Goal: Task Accomplishment & Management: Manage account settings

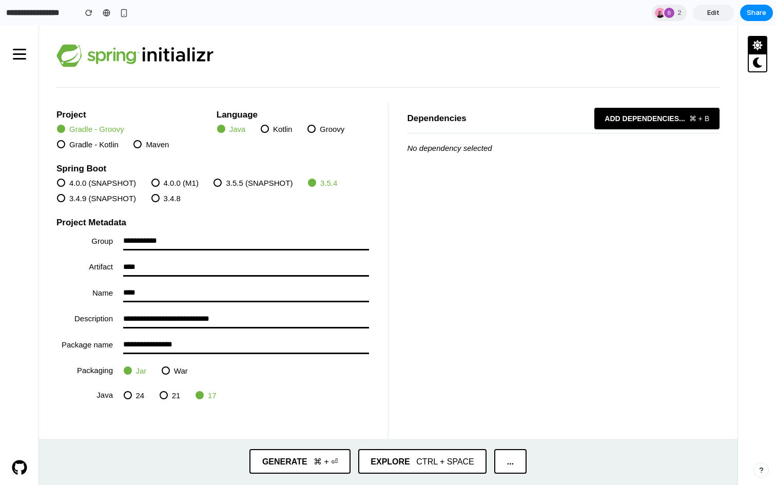
click at [640, 116] on span "dependencies" at bounding box center [650, 118] width 56 height 9
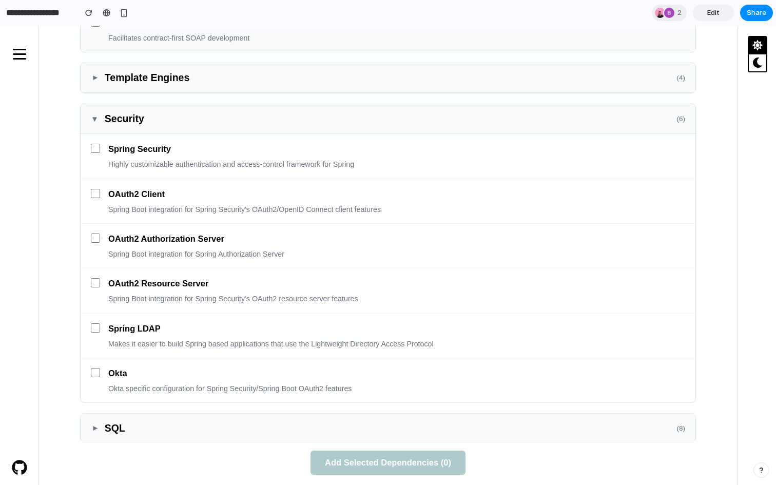
scroll to position [795, 0]
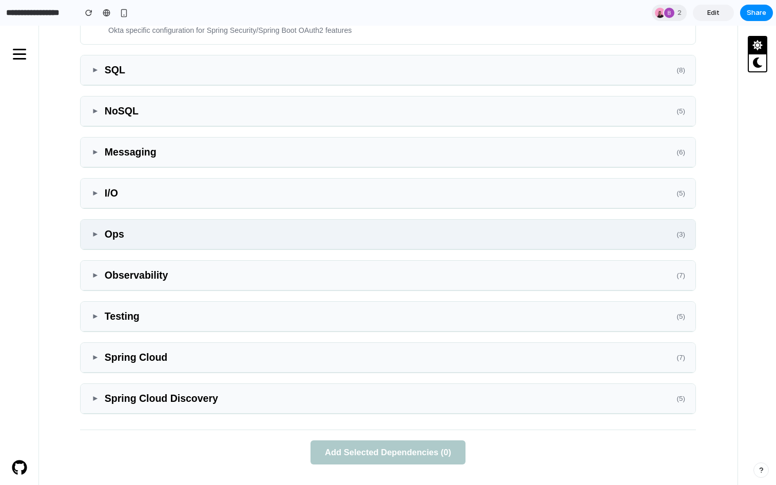
click at [548, 226] on div "▼ Ops ( 3 )" at bounding box center [388, 235] width 615 height 30
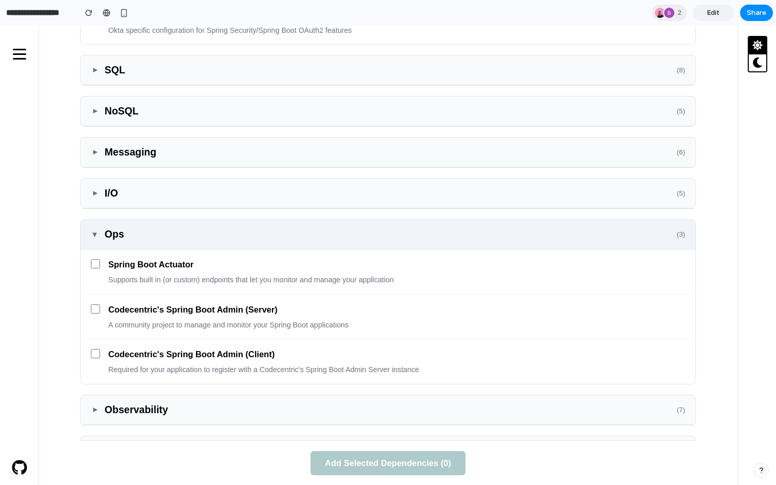
click at [548, 226] on div "▼ Ops ( 3 )" at bounding box center [388, 235] width 615 height 30
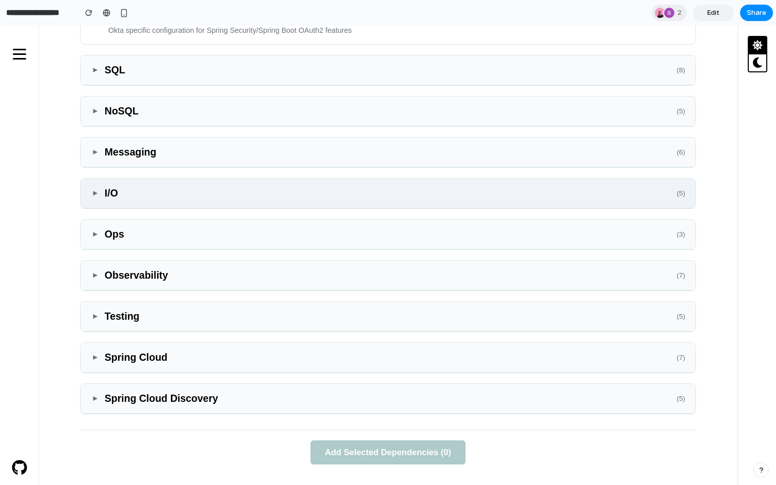
click at [540, 198] on h3 "I/O" at bounding box center [391, 193] width 572 height 14
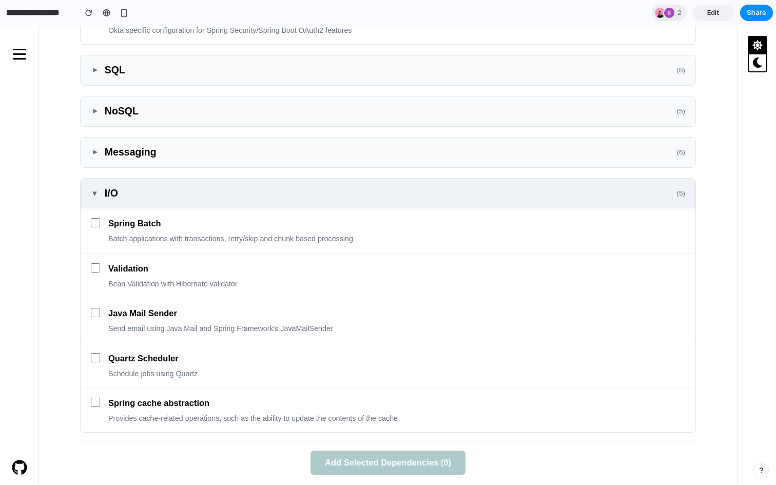
click at [540, 198] on h3 "I/O" at bounding box center [391, 193] width 572 height 14
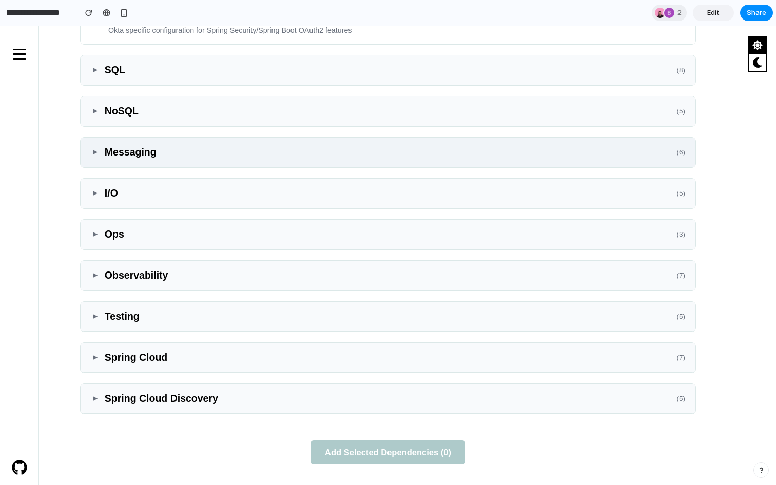
click at [525, 155] on h3 "Messaging" at bounding box center [391, 152] width 572 height 14
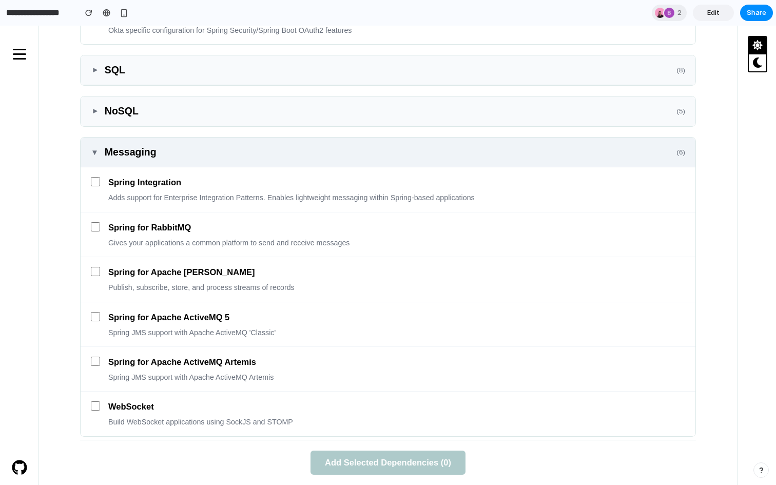
click at [525, 155] on h3 "Messaging" at bounding box center [391, 152] width 572 height 14
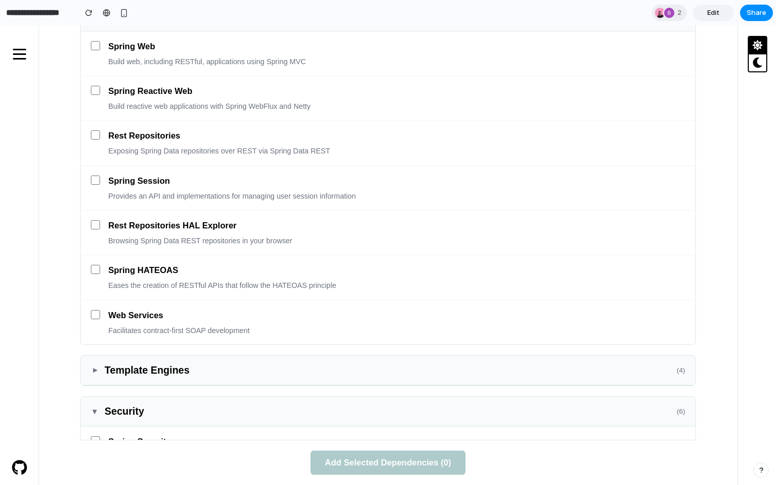
scroll to position [0, 0]
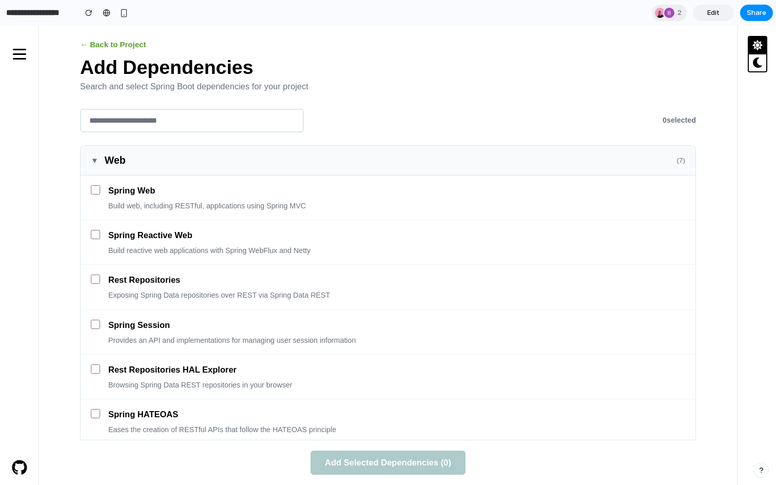
click at [128, 45] on button "← Back to Project" at bounding box center [113, 44] width 66 height 17
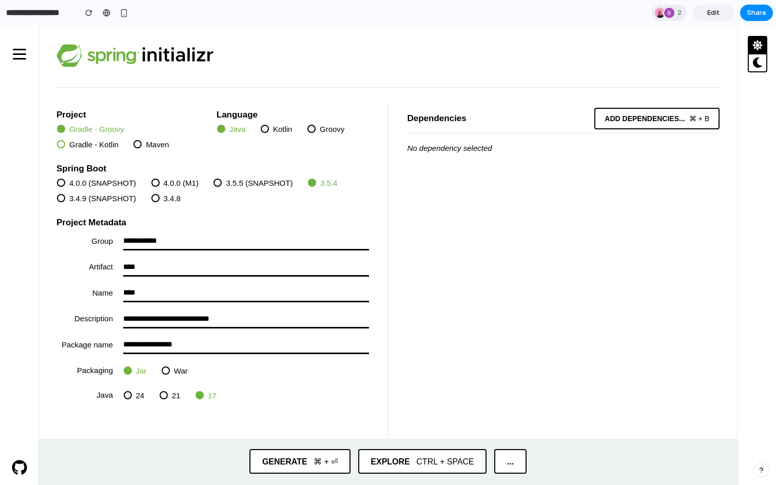
click at [90, 138] on span "Gradle - Kotlin" at bounding box center [88, 144] width 68 height 15
click at [145, 139] on span "Maven" at bounding box center [151, 144] width 42 height 15
click at [266, 135] on span "Kotlin" at bounding box center [277, 129] width 38 height 15
click at [313, 128] on span at bounding box center [311, 129] width 8 height 8
click at [27, 52] on span "button" at bounding box center [20, 54] width 22 height 19
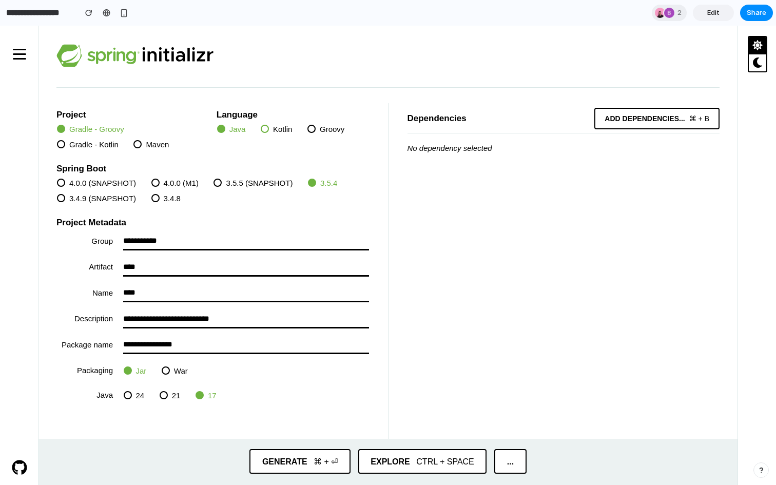
click at [273, 135] on span "Kotlin" at bounding box center [277, 129] width 38 height 15
click at [321, 127] on span "Groovy" at bounding box center [325, 129] width 43 height 15
click at [296, 129] on div "Java Kotlin Groovy" at bounding box center [293, 129] width 152 height 15
click at [290, 129] on span "Kotlin" at bounding box center [277, 129] width 38 height 15
click at [148, 144] on span "Maven" at bounding box center [151, 144] width 42 height 15
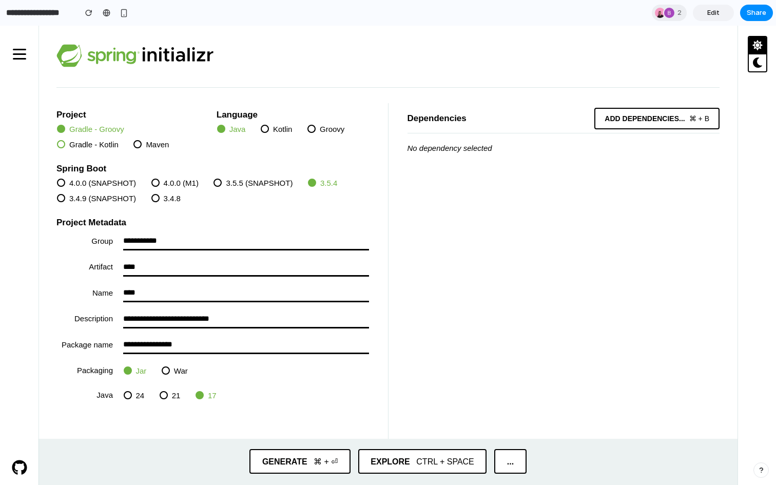
click at [87, 144] on span "Gradle - Kotlin" at bounding box center [88, 144] width 68 height 15
click at [160, 183] on span "4.0.0 (M1)" at bounding box center [174, 183] width 53 height 15
click at [201, 183] on span "4.0.0 (M1)" at bounding box center [174, 183] width 53 height 15
click at [213, 183] on span "3.5.5 (SNAPSHOT)" at bounding box center [252, 183] width 85 height 15
click at [169, 198] on span "3.4.8" at bounding box center [165, 198] width 35 height 15
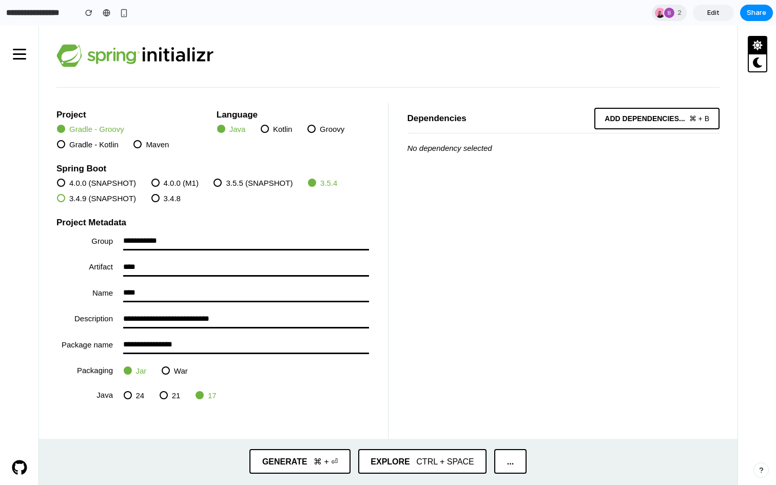
click at [68, 198] on span "3.4.9 (SNAPSHOT)" at bounding box center [96, 198] width 85 height 15
click at [67, 182] on span "4.0.0 (SNAPSHOT)" at bounding box center [96, 183] width 85 height 15
click at [236, 185] on span "3.5.5 (SNAPSHOT)" at bounding box center [252, 183] width 85 height 15
click at [196, 185] on span "4.0.0 (M1)" at bounding box center [174, 183] width 53 height 15
click at [656, 18] on div at bounding box center [663, 13] width 18 height 12
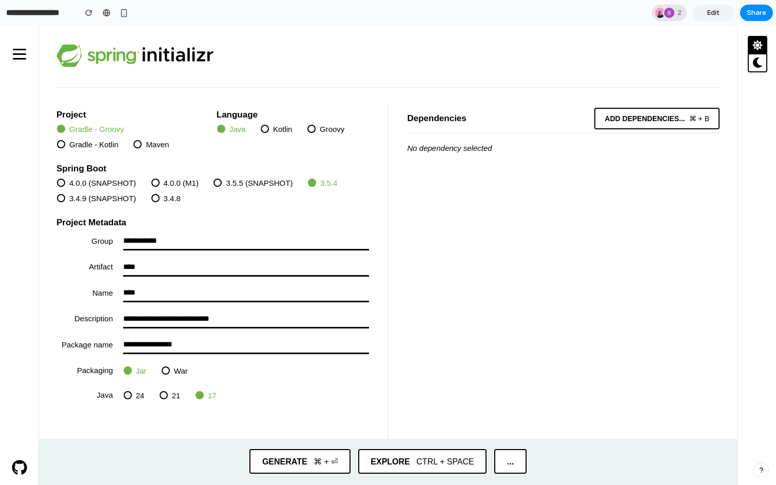
click at [676, 17] on div "2" at bounding box center [669, 13] width 35 height 16
click at [699, 17] on div "Seen by Simon Kubica Bradley Schoone" at bounding box center [388, 242] width 776 height 485
click at [699, 17] on link "Edit" at bounding box center [713, 13] width 41 height 16
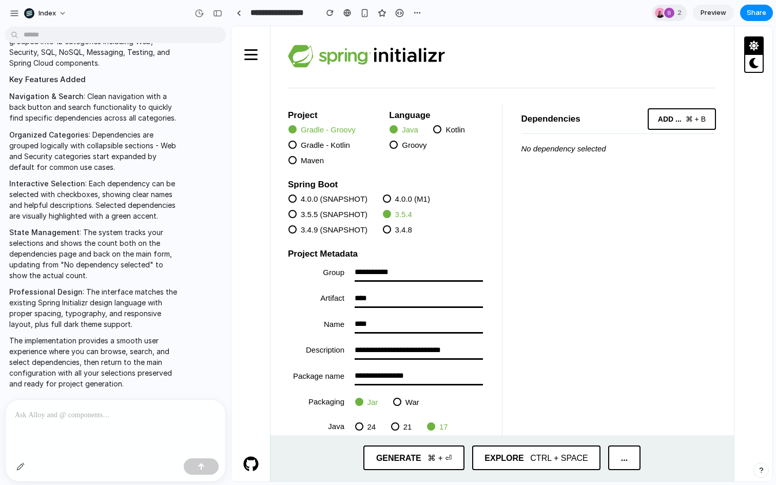
click at [699, 17] on link "Preview" at bounding box center [713, 13] width 41 height 16
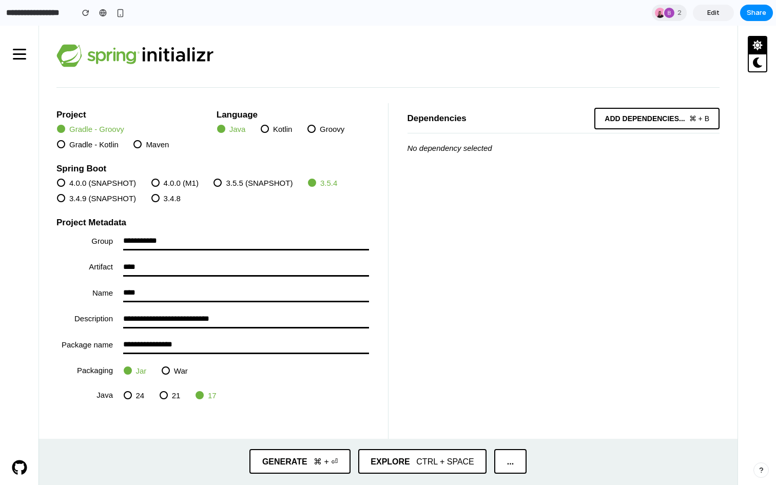
click at [699, 17] on link "Edit" at bounding box center [713, 13] width 41 height 16
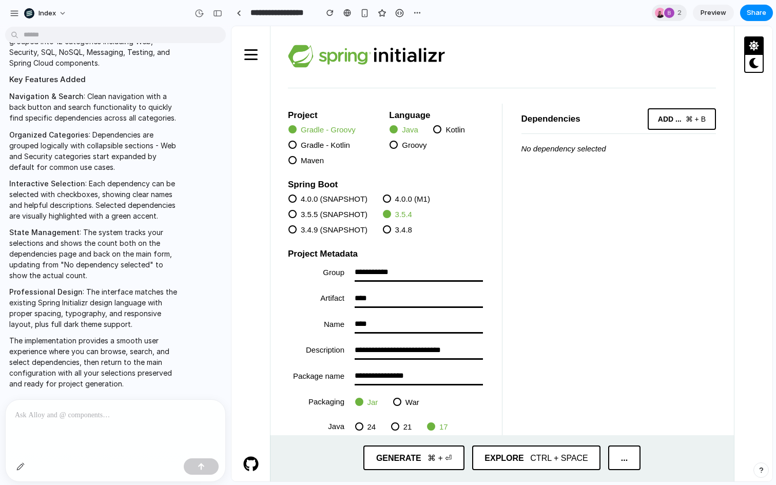
click at [699, 17] on link "Preview" at bounding box center [713, 13] width 41 height 16
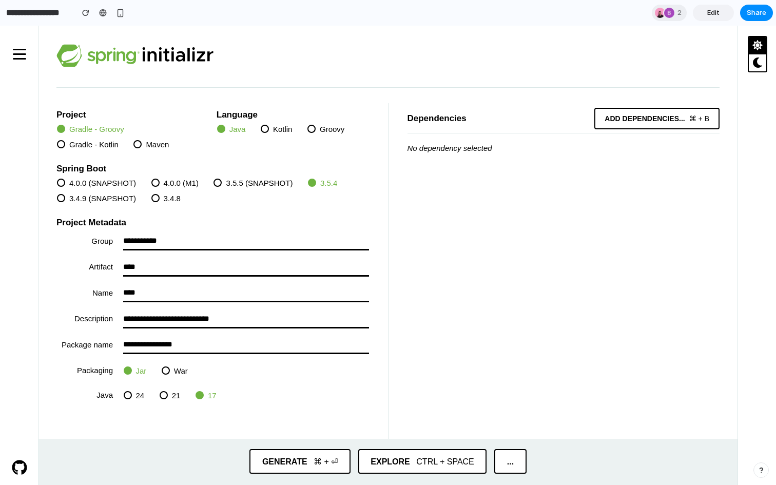
click at [699, 17] on link "Edit" at bounding box center [713, 13] width 41 height 16
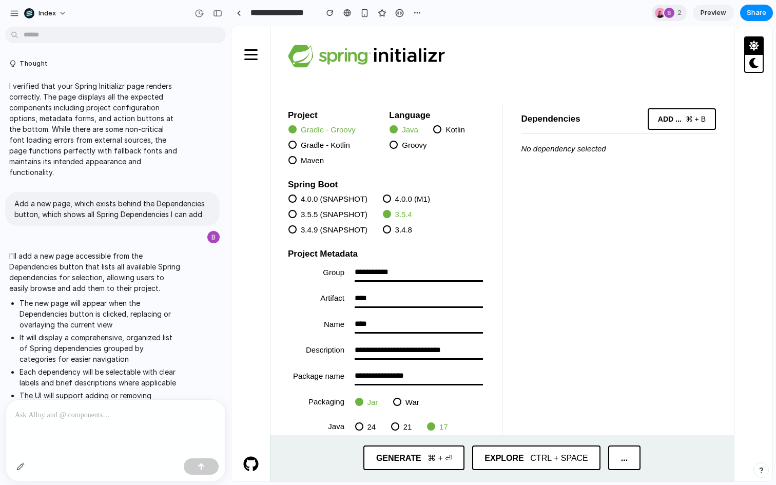
scroll to position [513, 0]
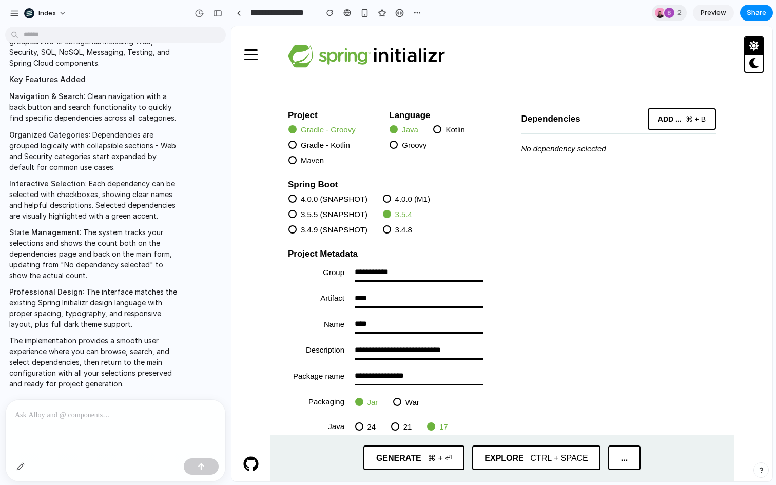
click at [699, 17] on link "Preview" at bounding box center [713, 13] width 41 height 16
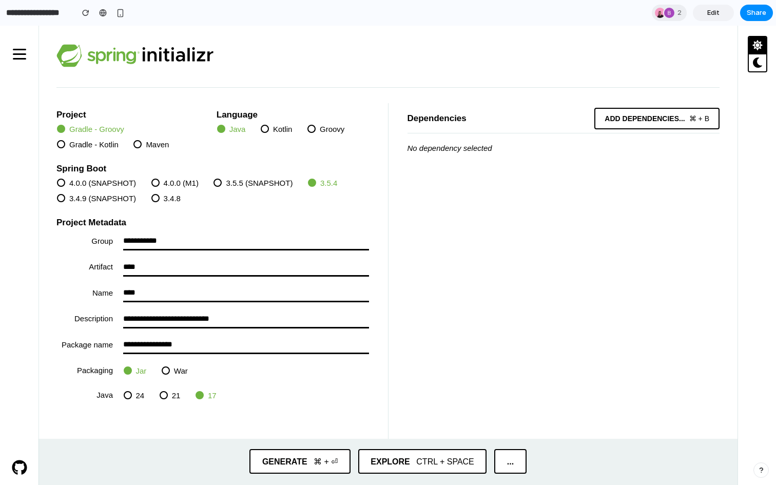
click at [699, 17] on link "Edit" at bounding box center [713, 13] width 41 height 16
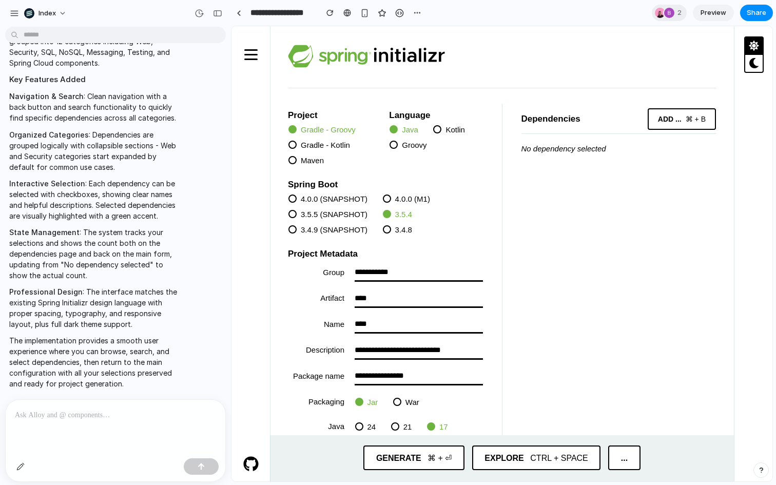
click at [699, 17] on link "Preview" at bounding box center [713, 13] width 41 height 16
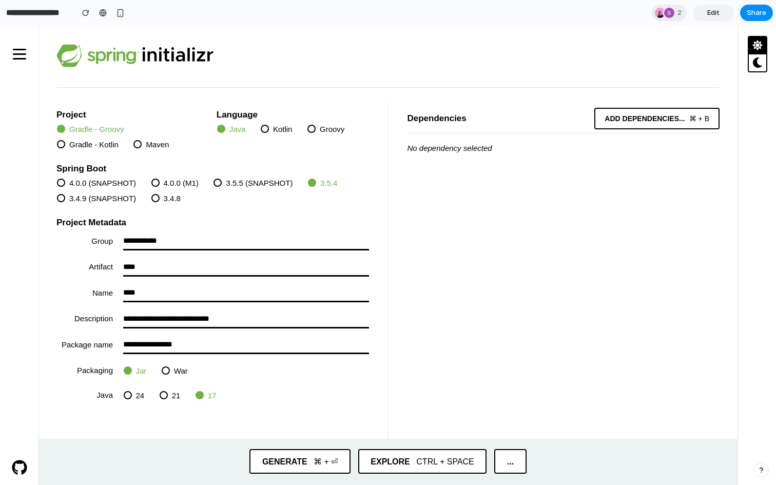
click at [699, 17] on link "Edit" at bounding box center [713, 13] width 41 height 16
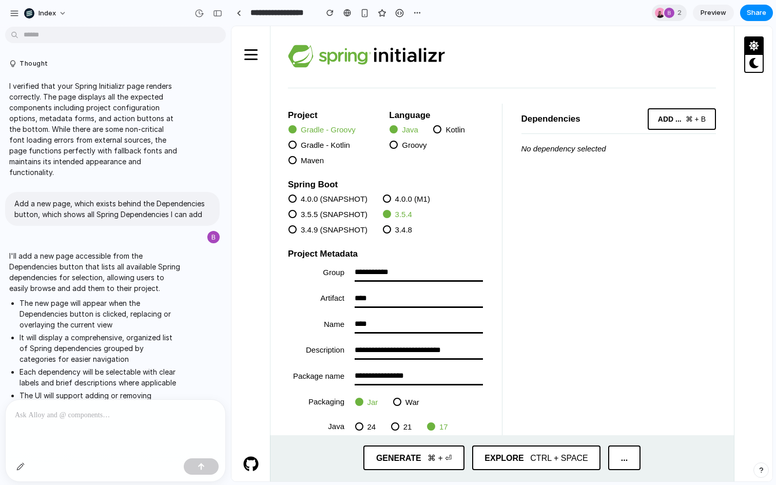
scroll to position [513, 0]
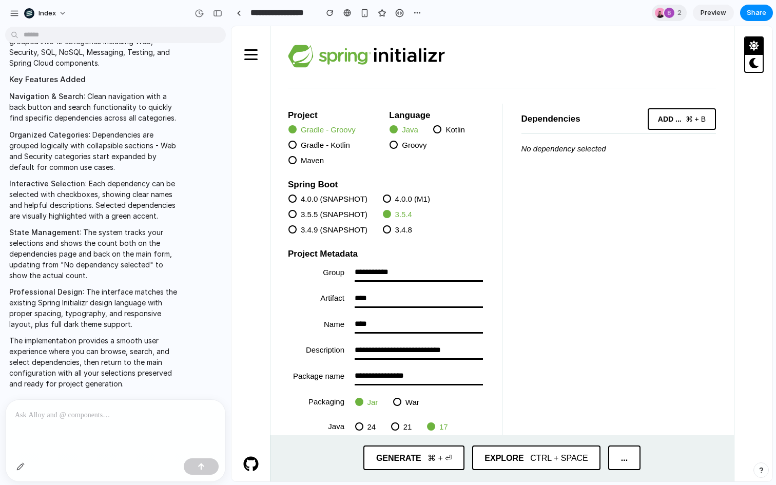
click at [699, 17] on link "Preview" at bounding box center [713, 13] width 41 height 16
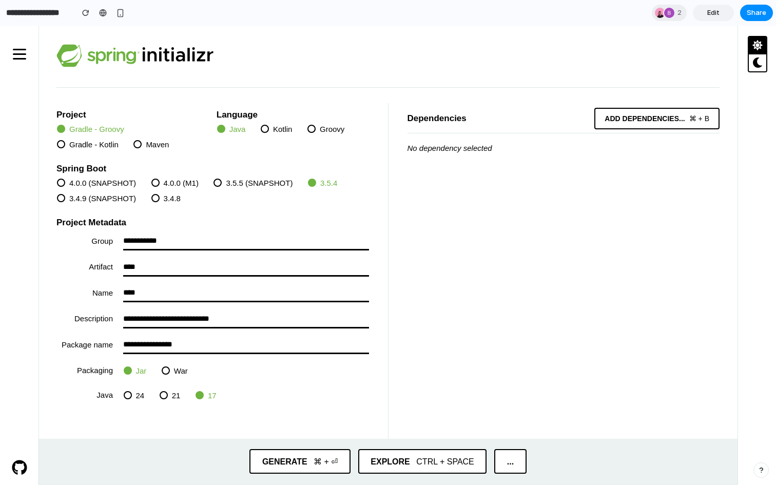
click at [699, 17] on link "Edit" at bounding box center [713, 13] width 41 height 16
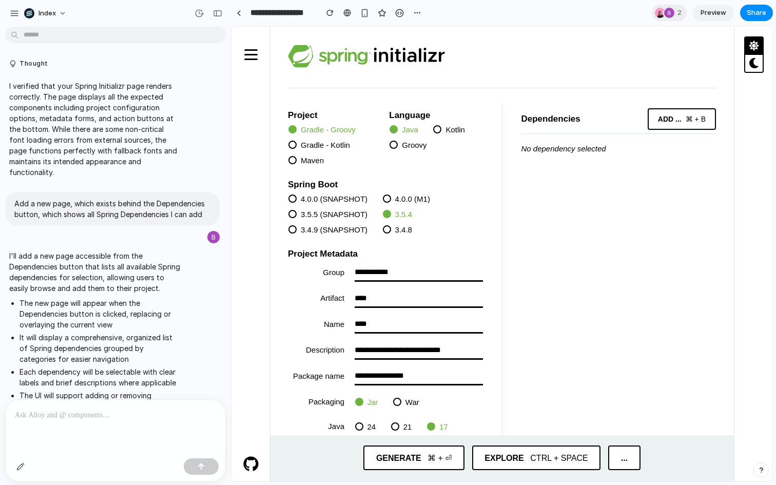
scroll to position [513, 0]
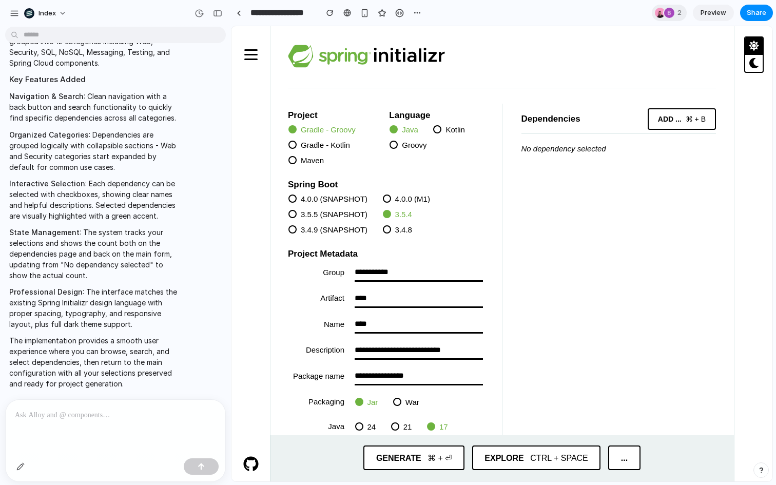
click at [699, 17] on link "Preview" at bounding box center [713, 13] width 41 height 16
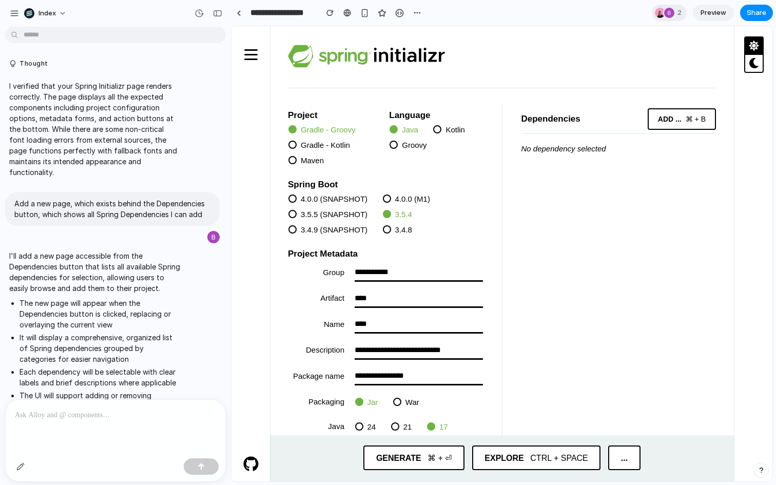
scroll to position [513, 0]
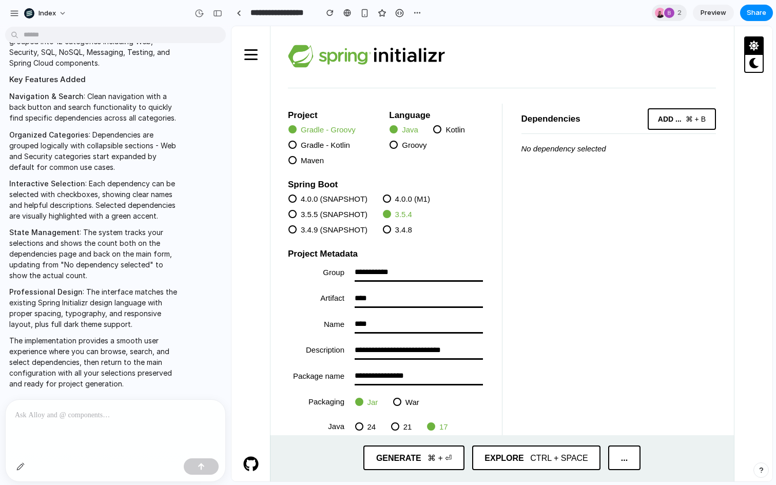
click at [699, 17] on link "Preview" at bounding box center [713, 13] width 41 height 16
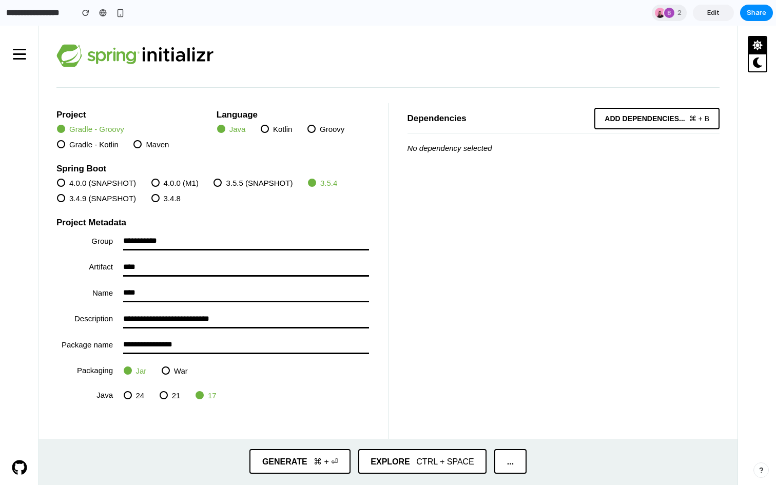
click at [699, 17] on link "Edit" at bounding box center [713, 13] width 41 height 16
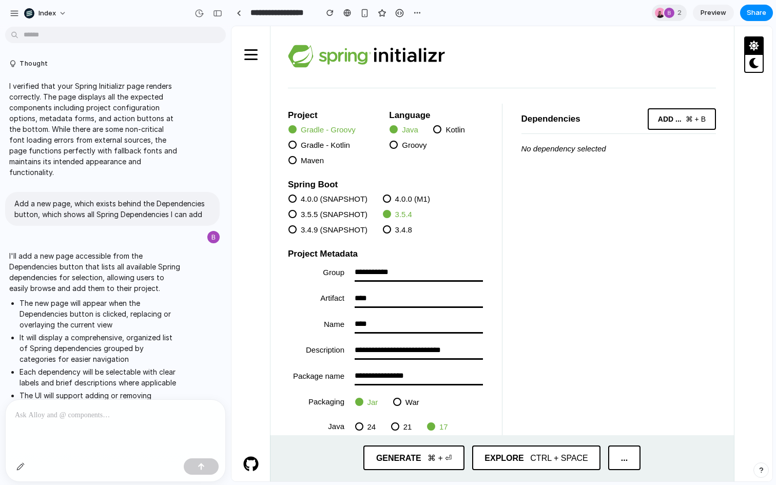
click at [699, 17] on link "Preview" at bounding box center [713, 13] width 41 height 16
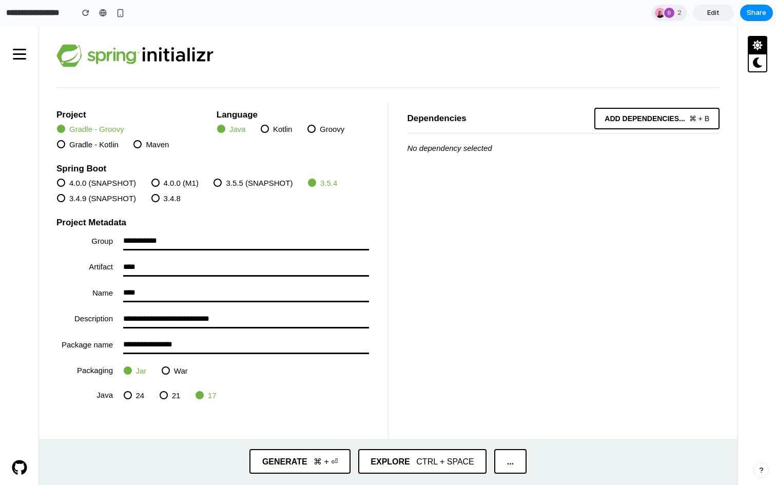
click at [699, 17] on link "Edit" at bounding box center [713, 13] width 41 height 16
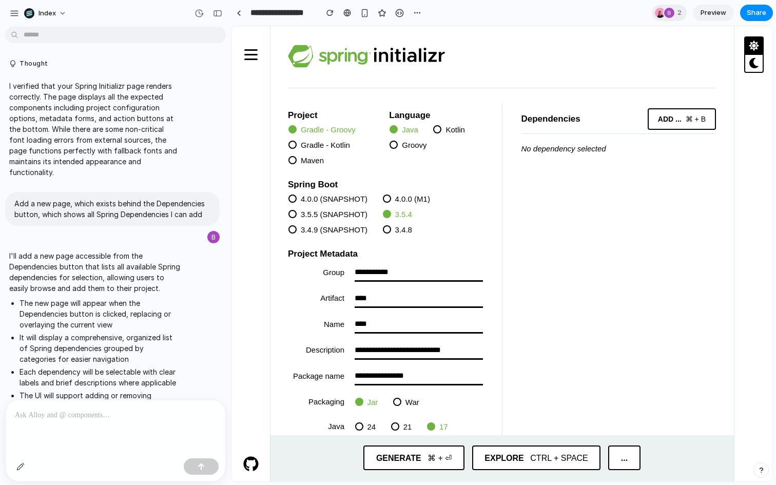
scroll to position [513, 0]
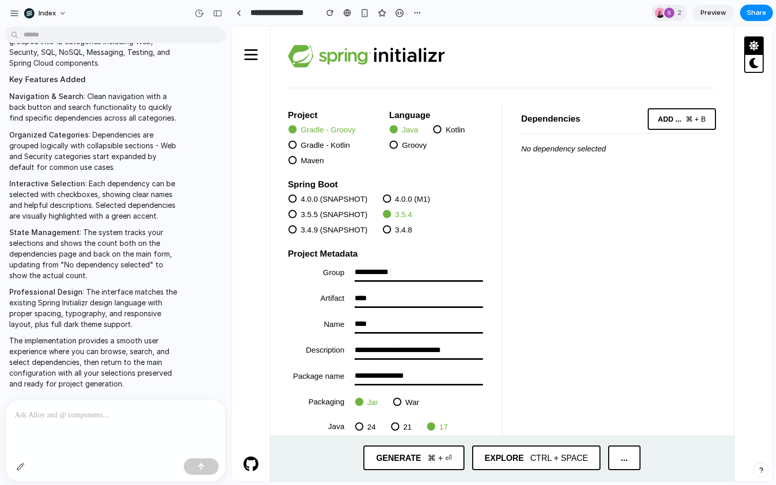
click at [699, 17] on link "Preview" at bounding box center [713, 13] width 41 height 16
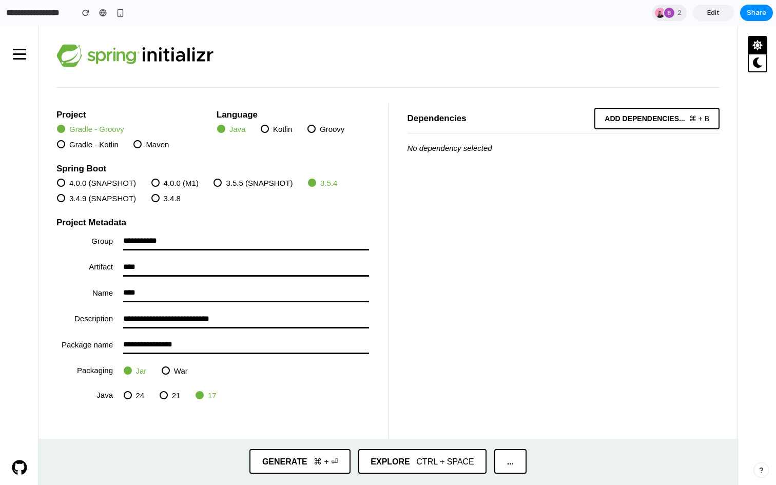
click at [699, 17] on link "Edit" at bounding box center [713, 13] width 41 height 16
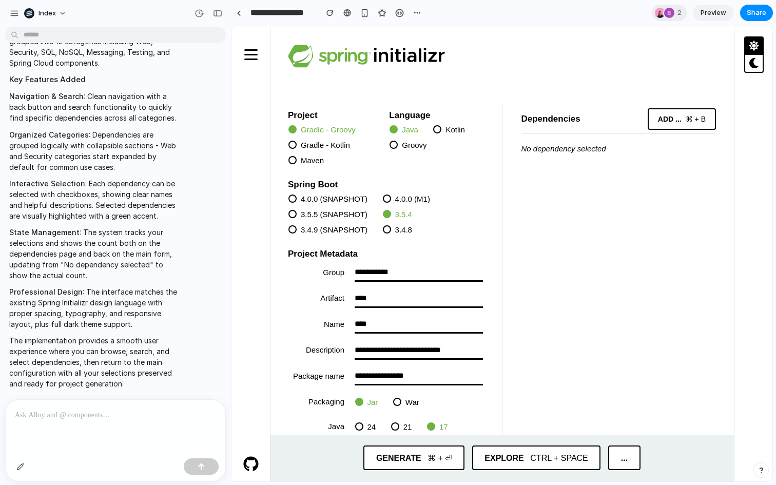
click at [699, 17] on link "Preview" at bounding box center [713, 13] width 41 height 16
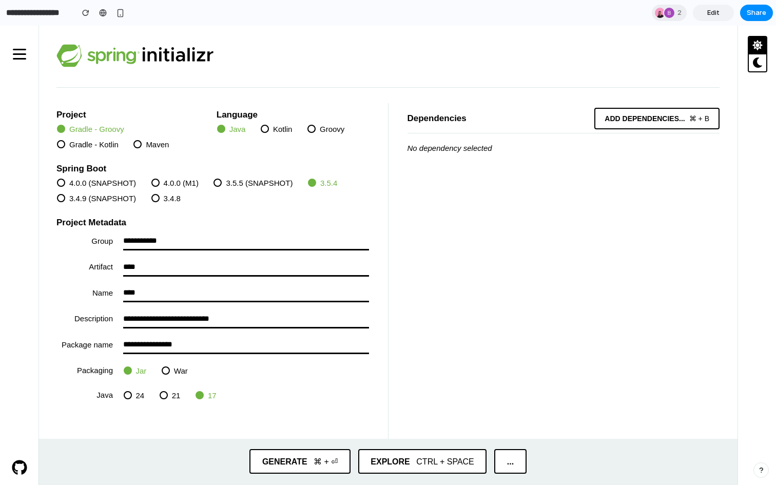
click at [699, 17] on link "Edit" at bounding box center [713, 13] width 41 height 16
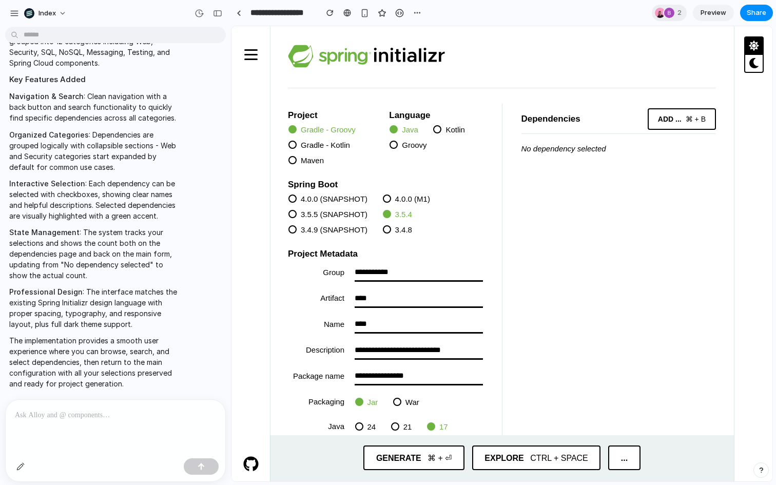
click at [699, 17] on link "Preview" at bounding box center [713, 13] width 41 height 16
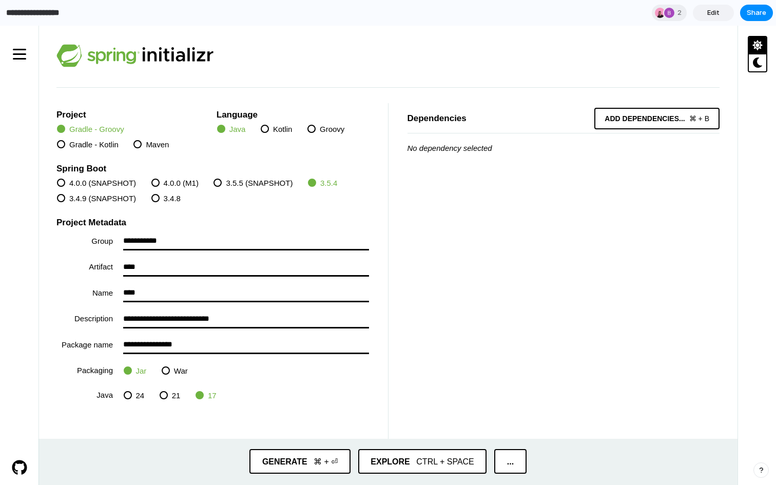
click at [44, 11] on input "**********" at bounding box center [37, 13] width 66 height 18
click at [708, 13] on span "Edit" at bounding box center [713, 13] width 12 height 10
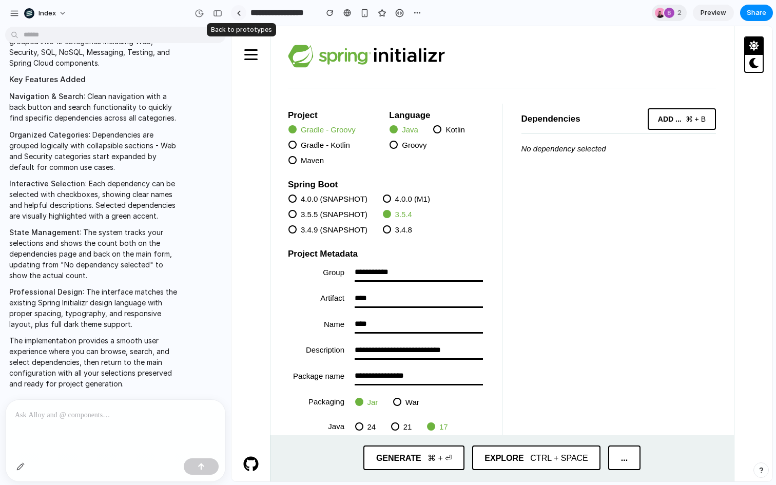
click at [236, 10] on link at bounding box center [238, 12] width 15 height 15
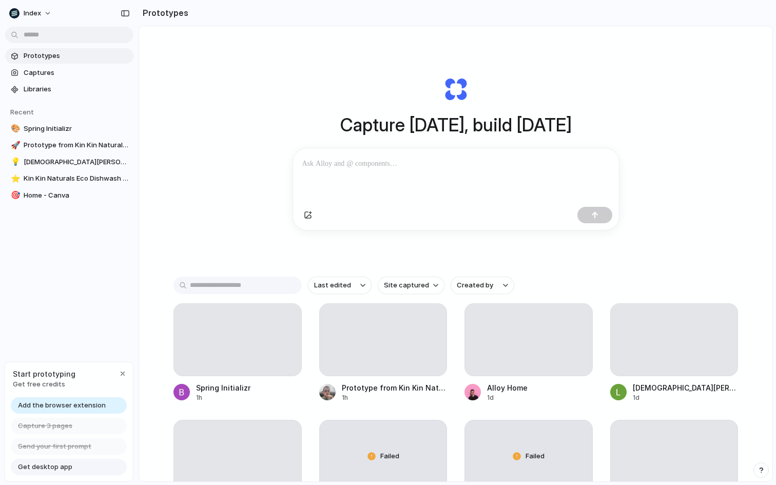
click at [159, 14] on h2 "Prototypes" at bounding box center [164, 13] width 50 height 12
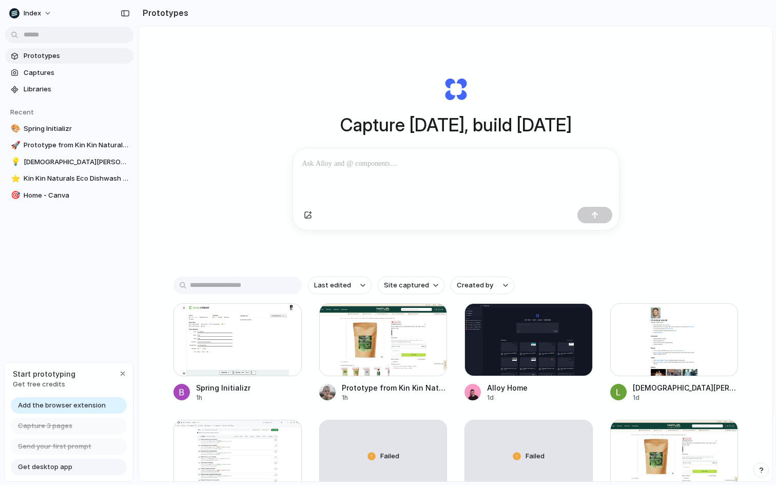
click at [77, 405] on span "Add the browser extension" at bounding box center [62, 405] width 88 height 10
click at [115, 375] on div "Start prototyping Get free credits" at bounding box center [69, 378] width 128 height 33
click at [119, 375] on div "button" at bounding box center [123, 373] width 8 height 8
